Goal: Navigation & Orientation: Go to known website

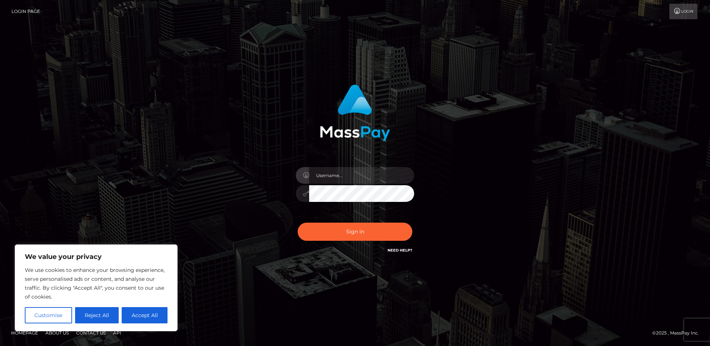
click at [334, 179] on input "text" at bounding box center [361, 175] width 105 height 17
type input "[PERSON_NAME].ace"
click at [330, 232] on button "Sign in" at bounding box center [355, 231] width 115 height 18
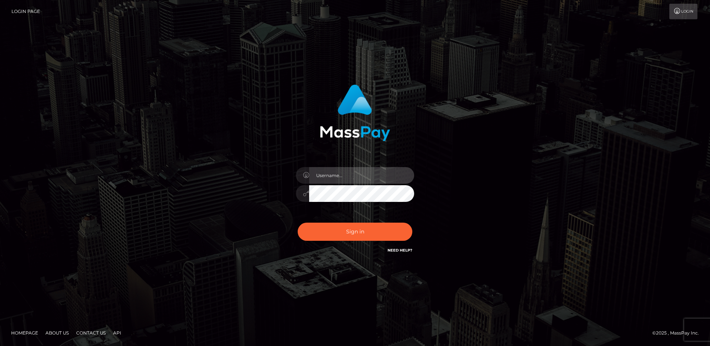
click at [348, 174] on input "text" at bounding box center [361, 175] width 105 height 17
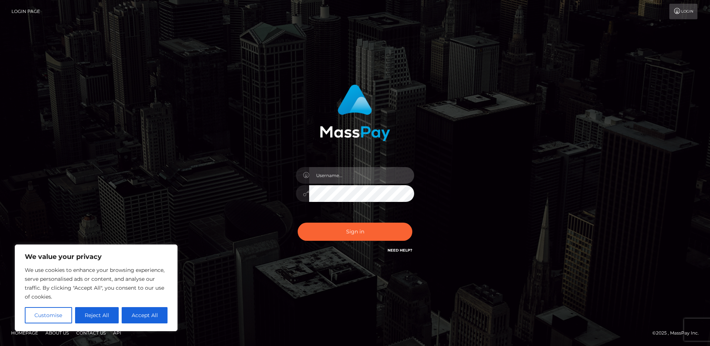
type input "[PERSON_NAME].ace"
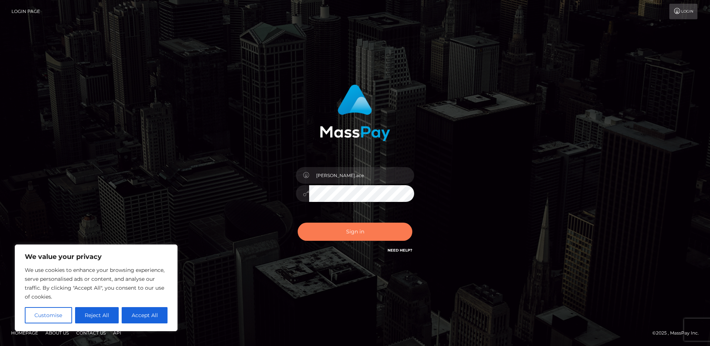
click at [351, 239] on button "Sign in" at bounding box center [355, 231] width 115 height 18
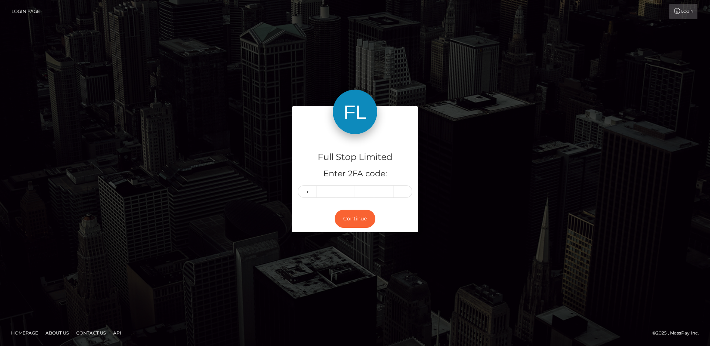
type input "3"
type input "5"
type input "7"
type input "1"
type input "7"
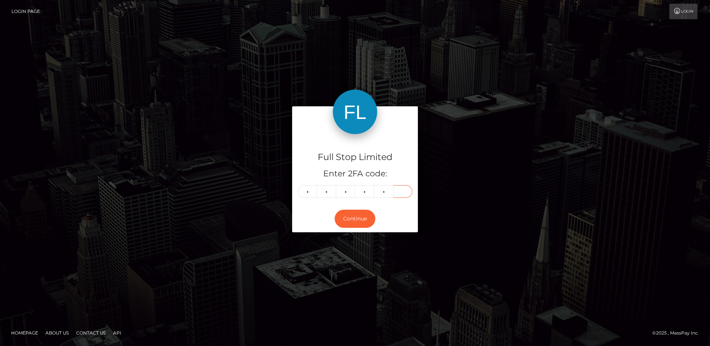
type input "2"
